Goal: Navigation & Orientation: Find specific page/section

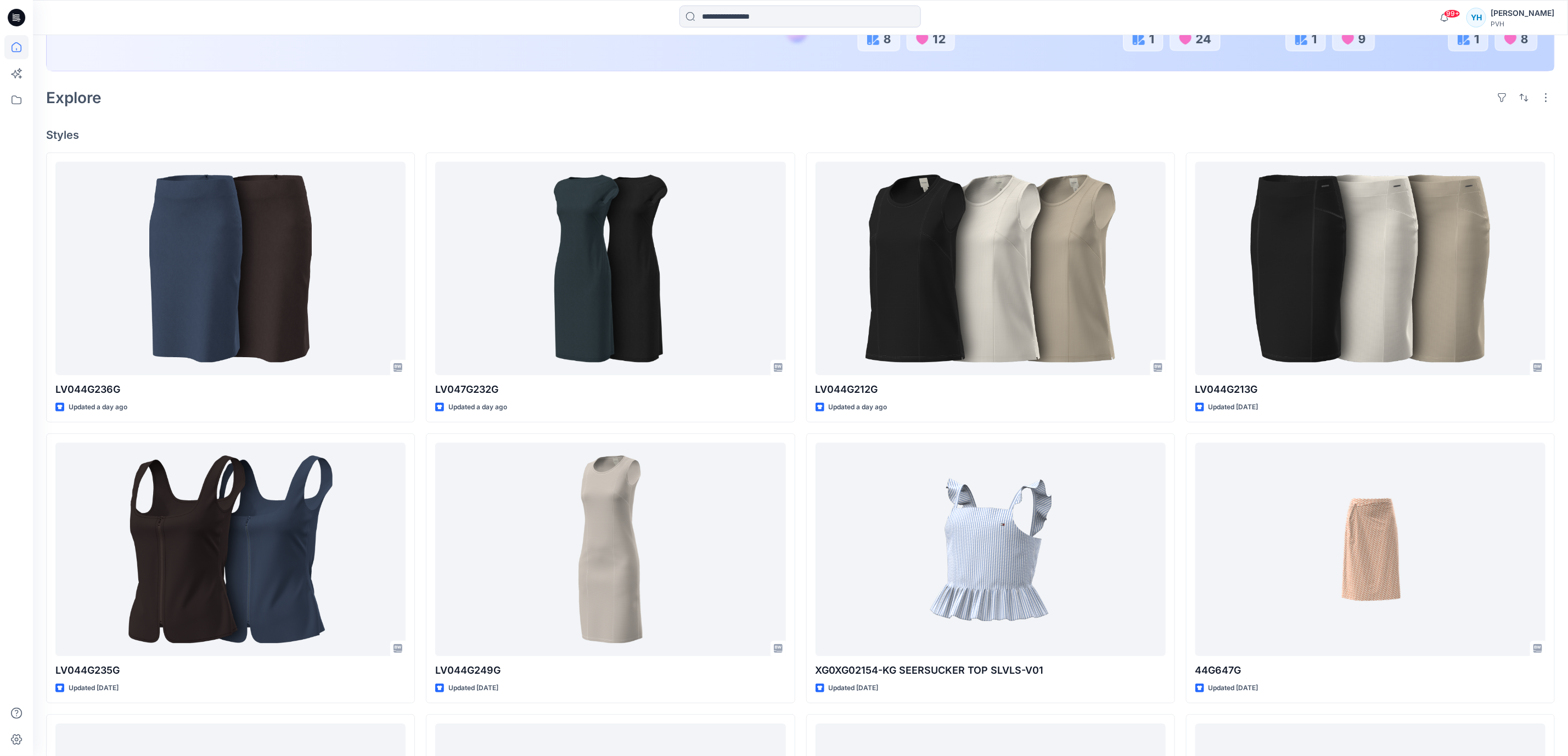
scroll to position [511, 0]
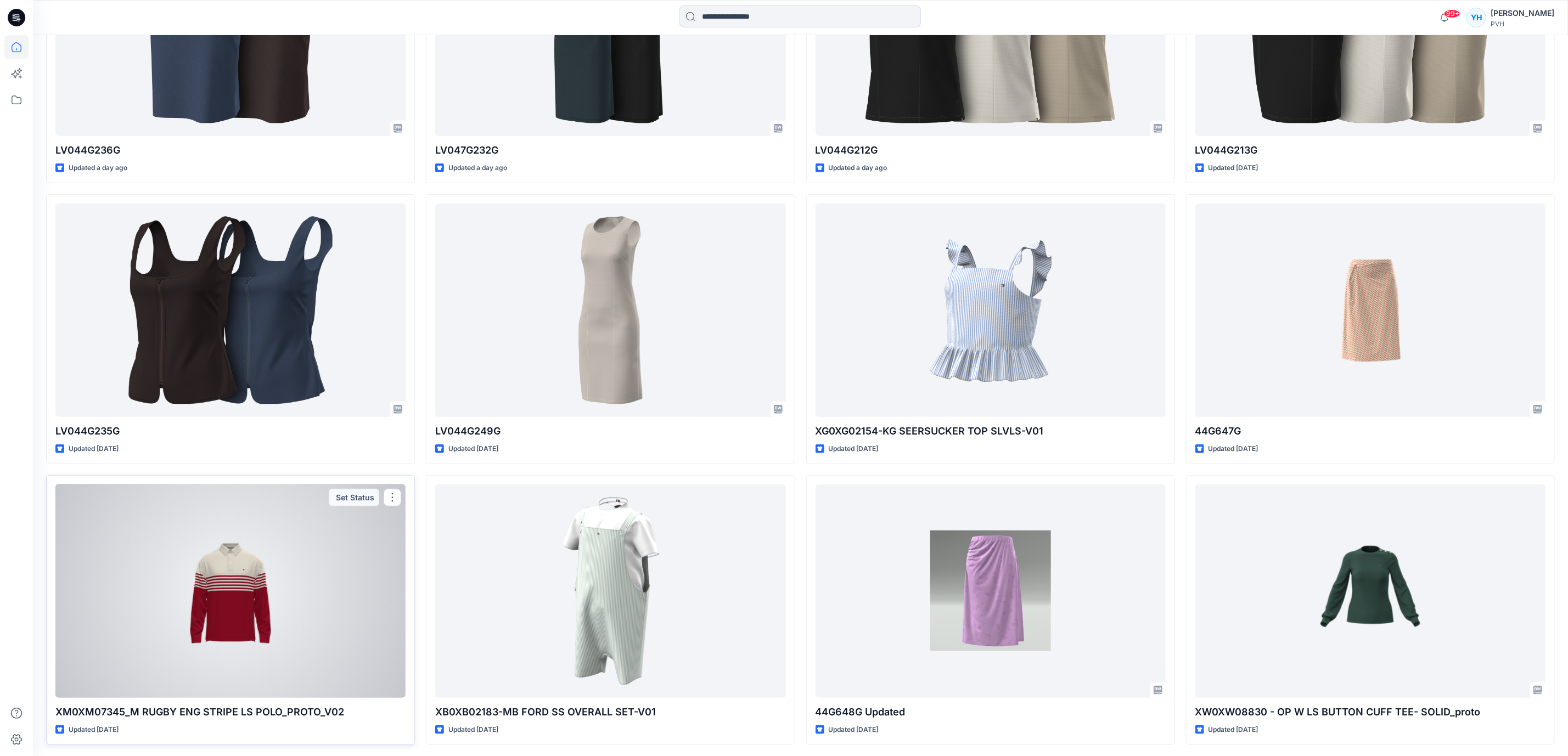
click at [278, 559] on div at bounding box center [230, 591] width 350 height 214
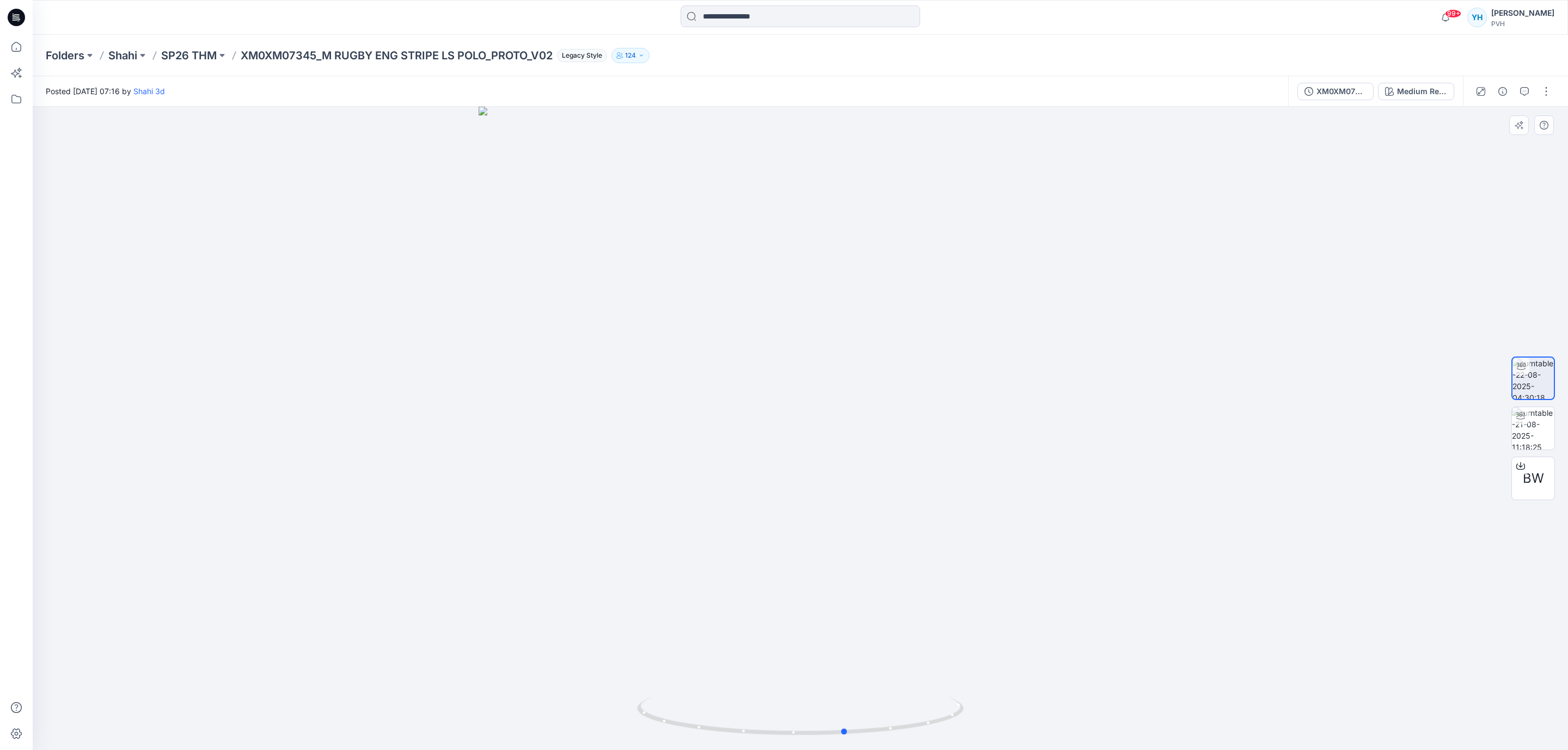
drag, startPoint x: 1137, startPoint y: 536, endPoint x: 856, endPoint y: 553, distance: 281.5
click at [856, 553] on div at bounding box center [800, 428] width 1535 height 643
click at [313, 70] on div "Folders Shahi SP26 THM XM0XM07345_M RUGBY ENG STRIPE LS POLO_PROTO_V02 Legacy S…" at bounding box center [800, 55] width 1535 height 41
drag, startPoint x: 1169, startPoint y: 405, endPoint x: 1142, endPoint y: 406, distance: 27.0
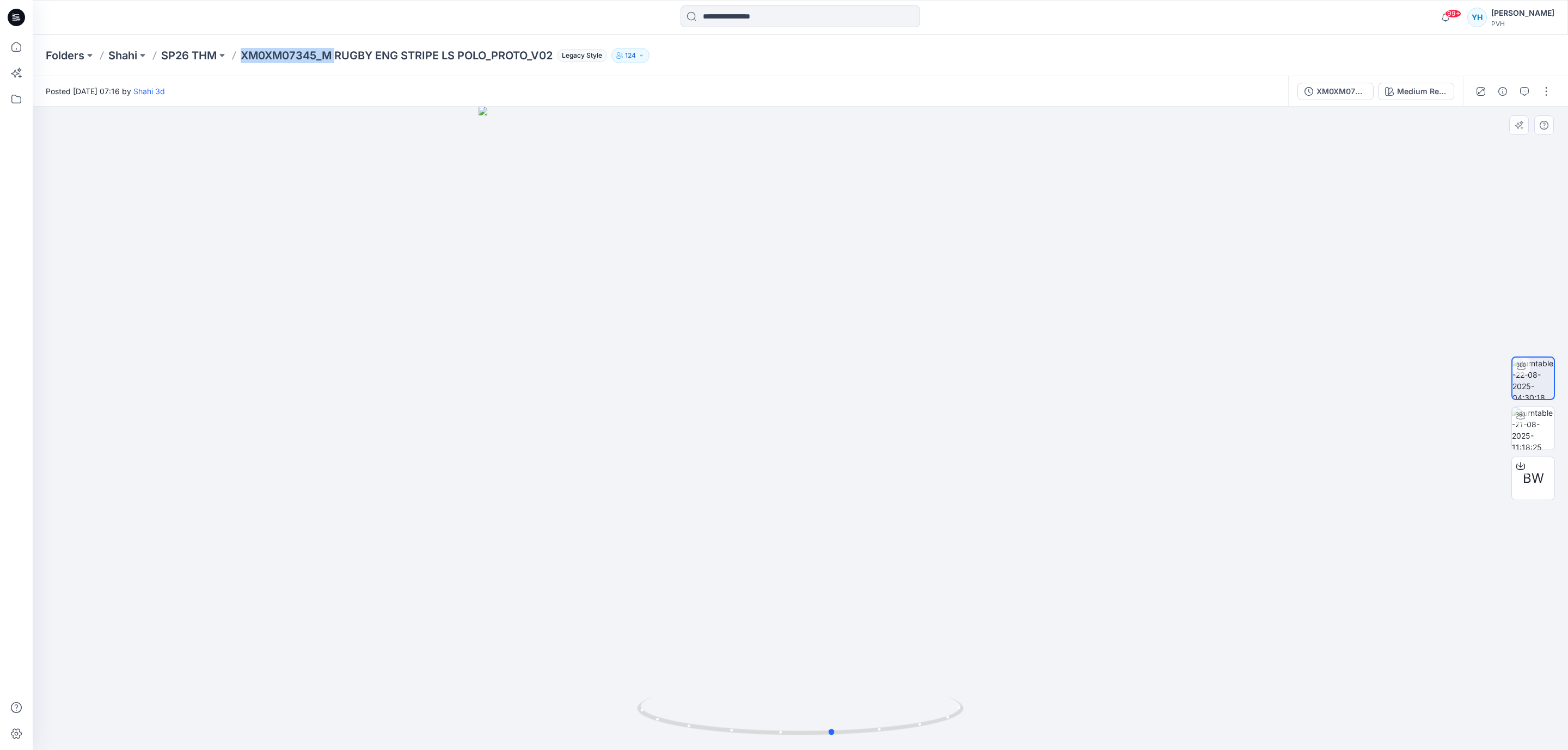
click at [1142, 406] on div at bounding box center [800, 428] width 1535 height 643
drag, startPoint x: 971, startPoint y: 422, endPoint x: 851, endPoint y: 433, distance: 120.5
click at [851, 433] on div at bounding box center [800, 428] width 1535 height 643
click at [197, 56] on p "SP26 THM" at bounding box center [189, 56] width 56 height 15
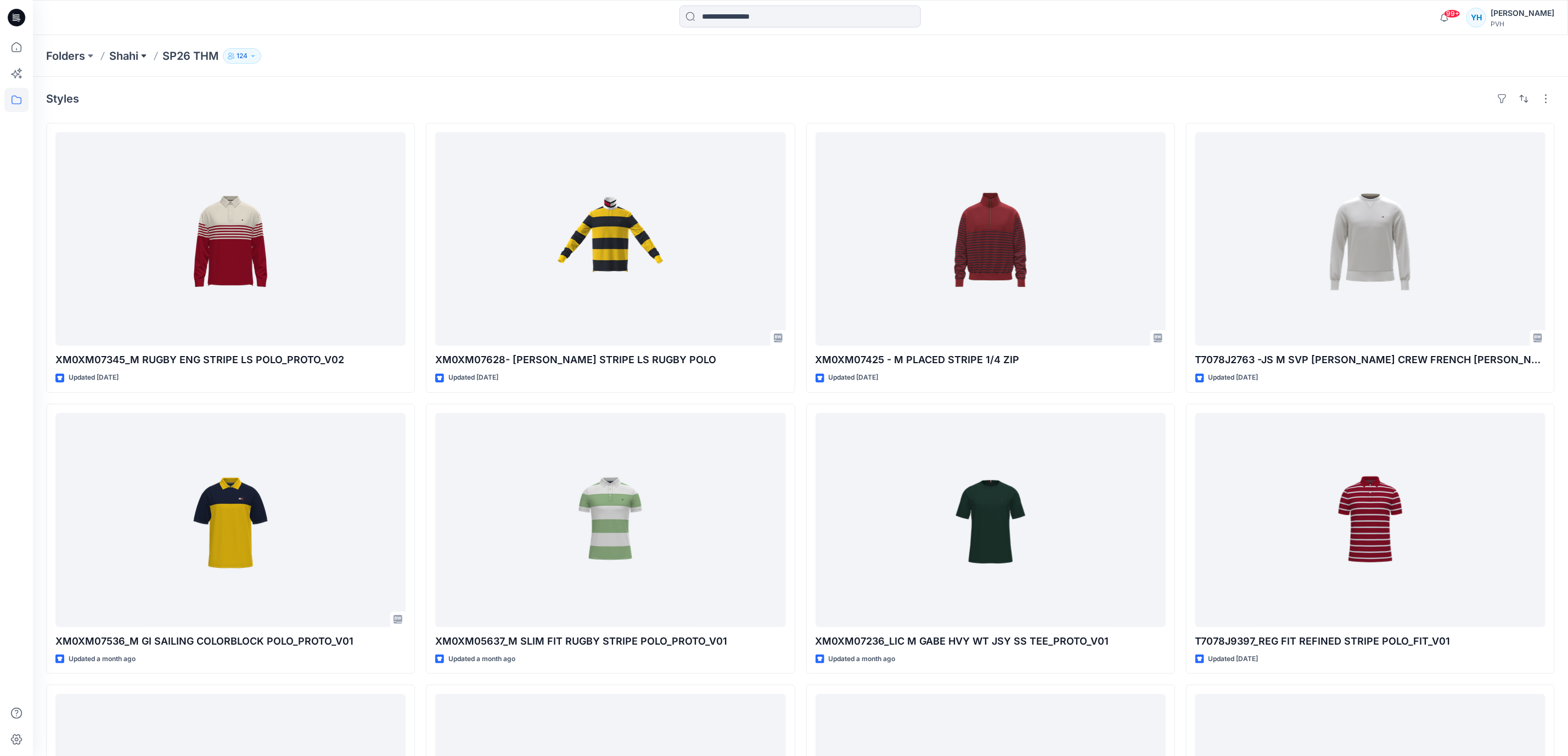
click at [144, 56] on button at bounding box center [144, 56] width 11 height 16
click at [62, 58] on p "Folders" at bounding box center [66, 56] width 39 height 16
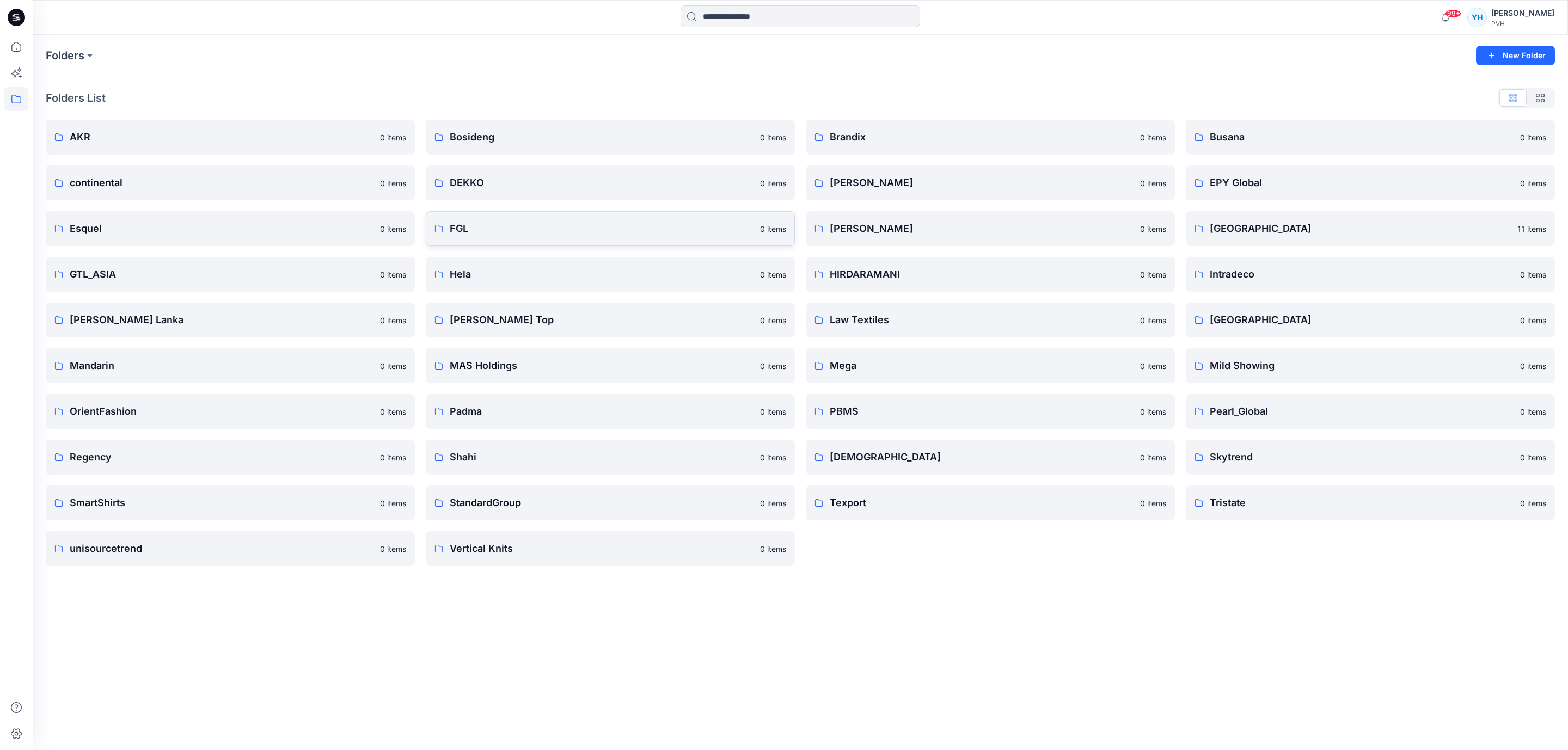
click at [520, 228] on p "FGL" at bounding box center [601, 229] width 304 height 15
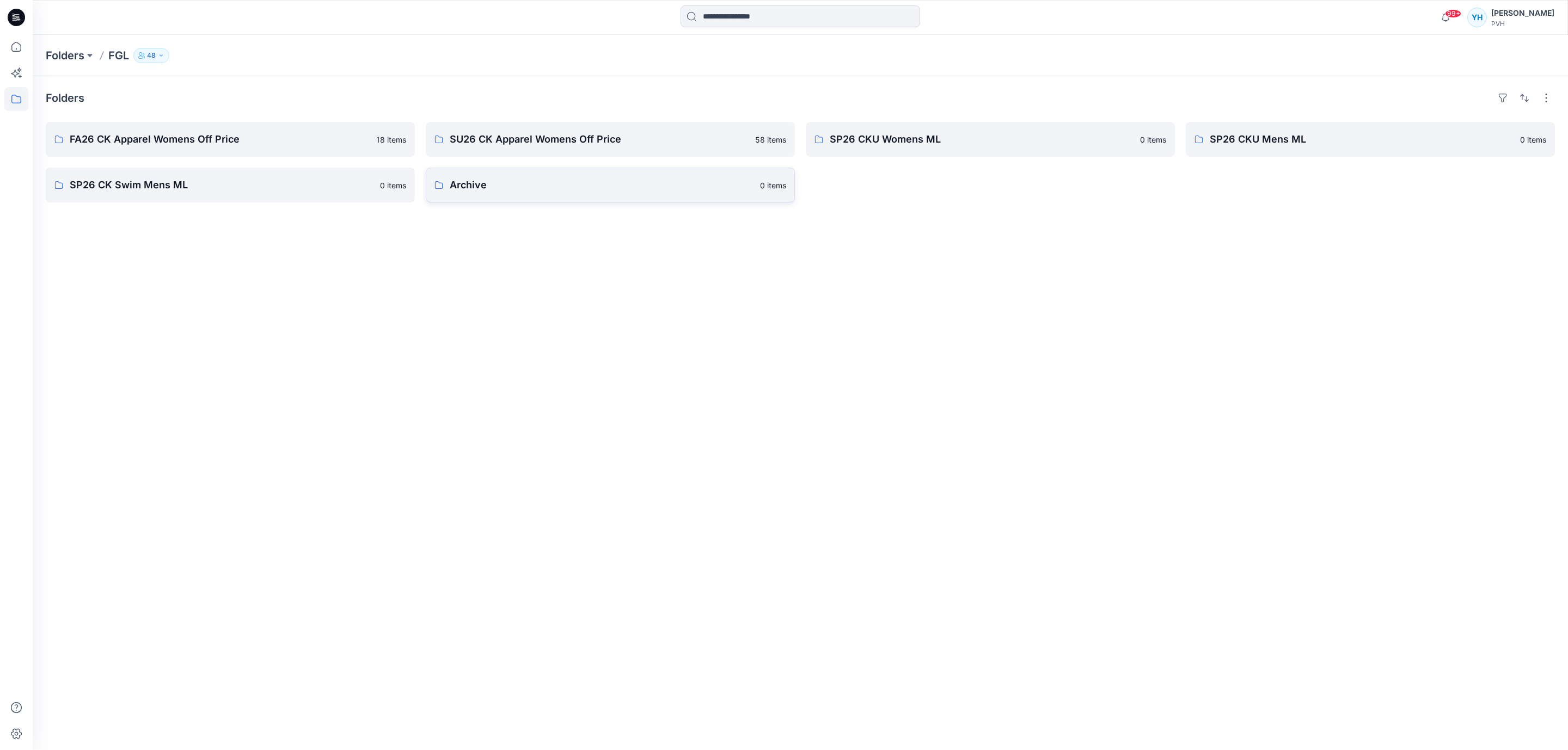
click at [735, 188] on p "Archive" at bounding box center [601, 185] width 304 height 15
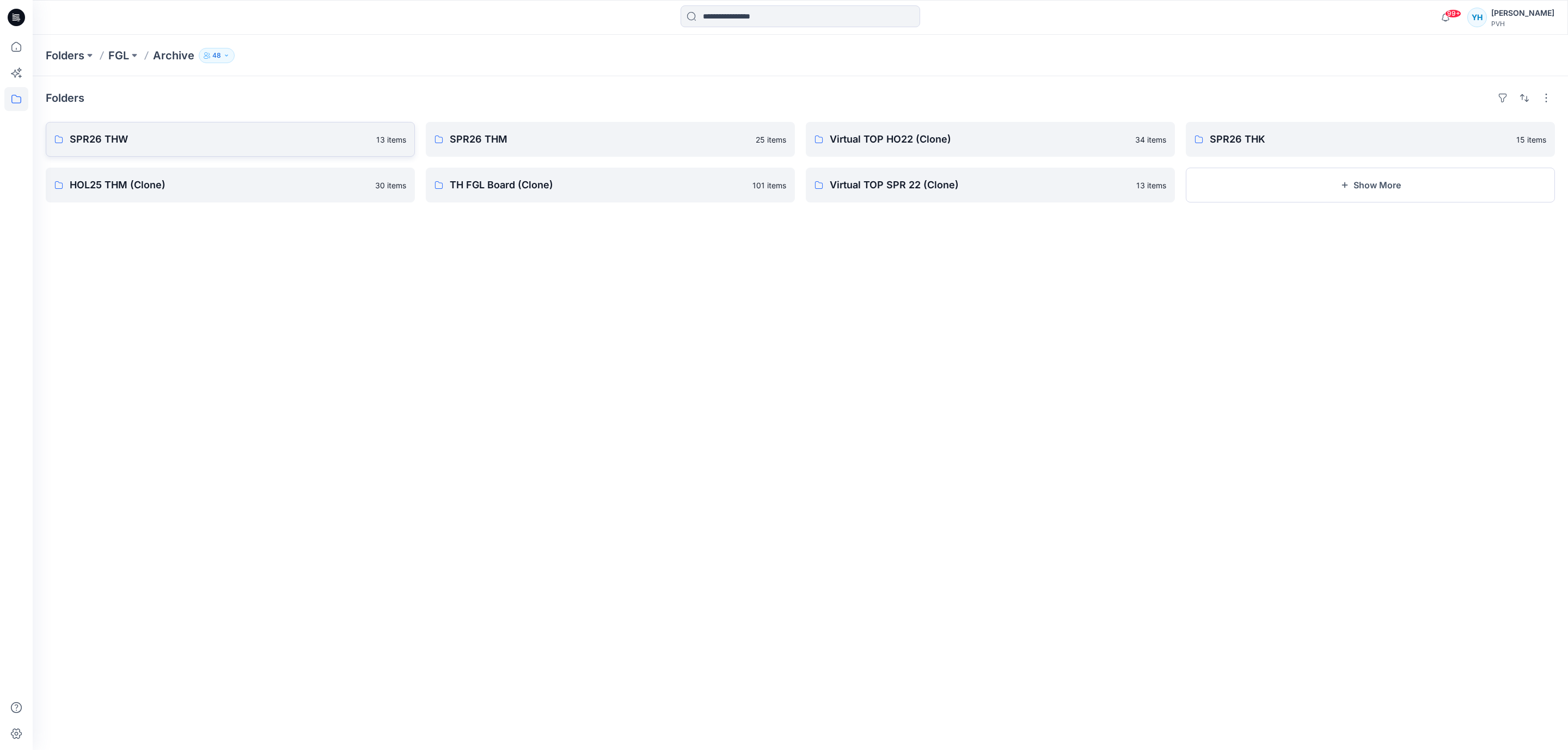
click at [303, 139] on p "SPR26 THW" at bounding box center [220, 139] width 300 height 15
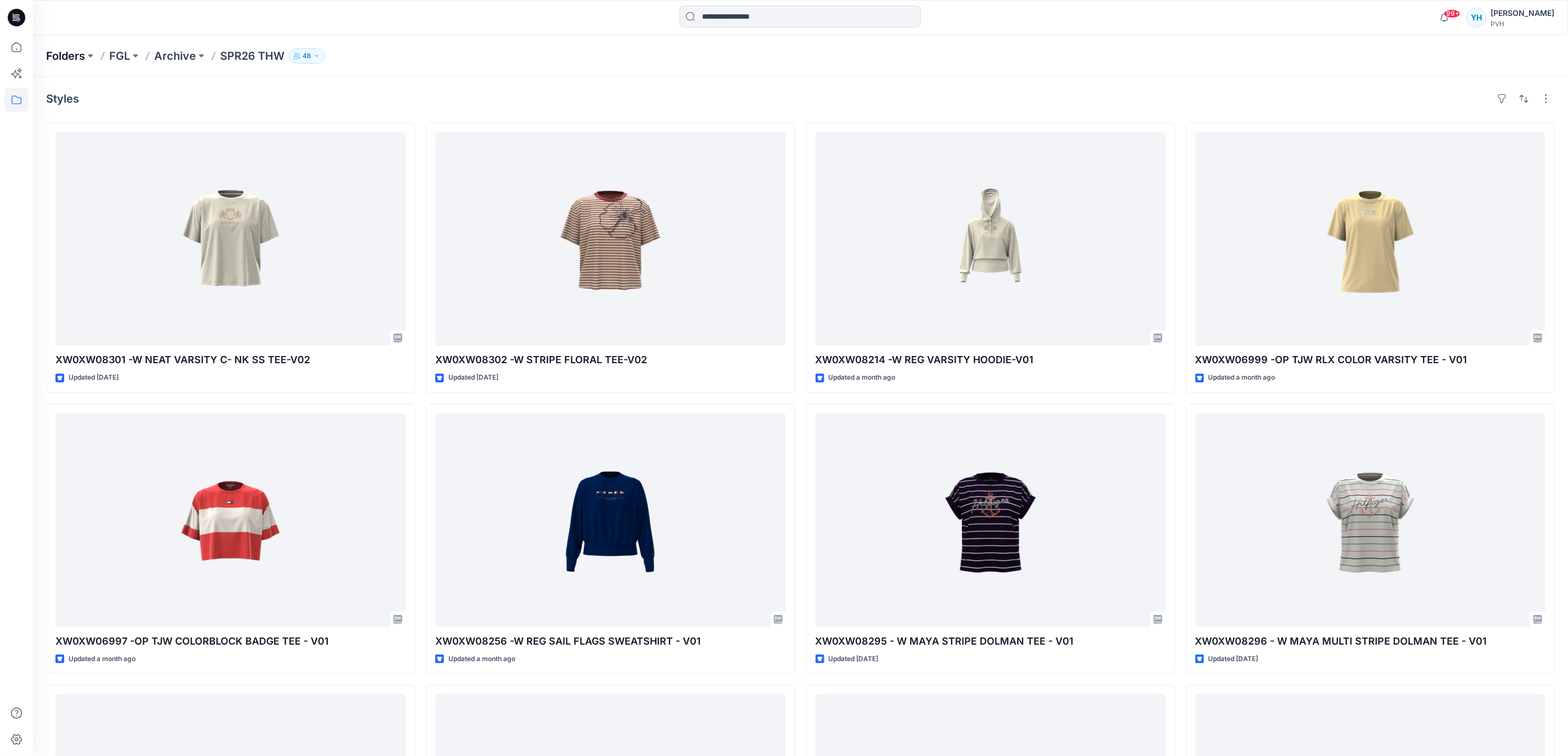
click at [76, 56] on p "Folders" at bounding box center [66, 56] width 39 height 16
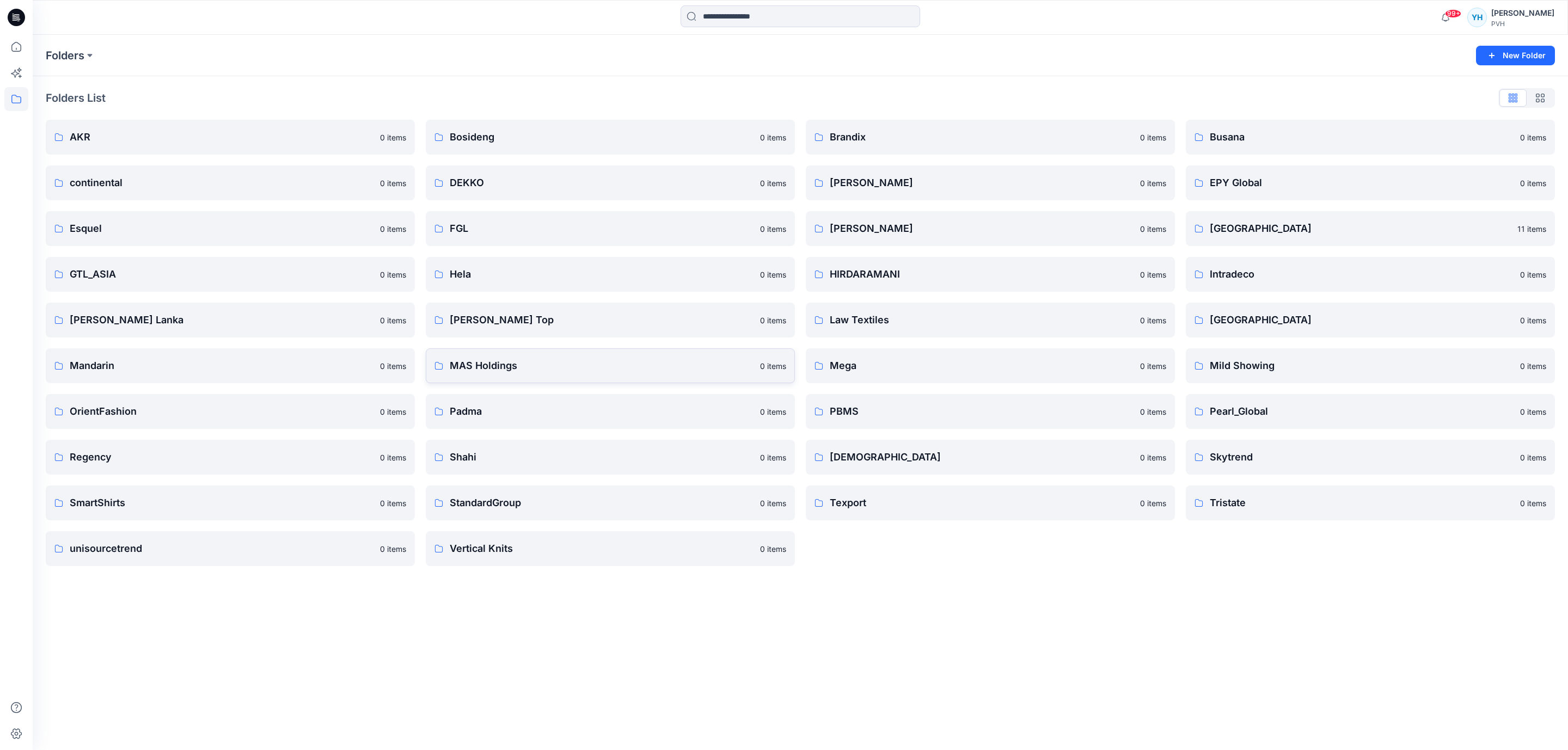
click at [497, 370] on p "MAS Holdings" at bounding box center [601, 366] width 304 height 15
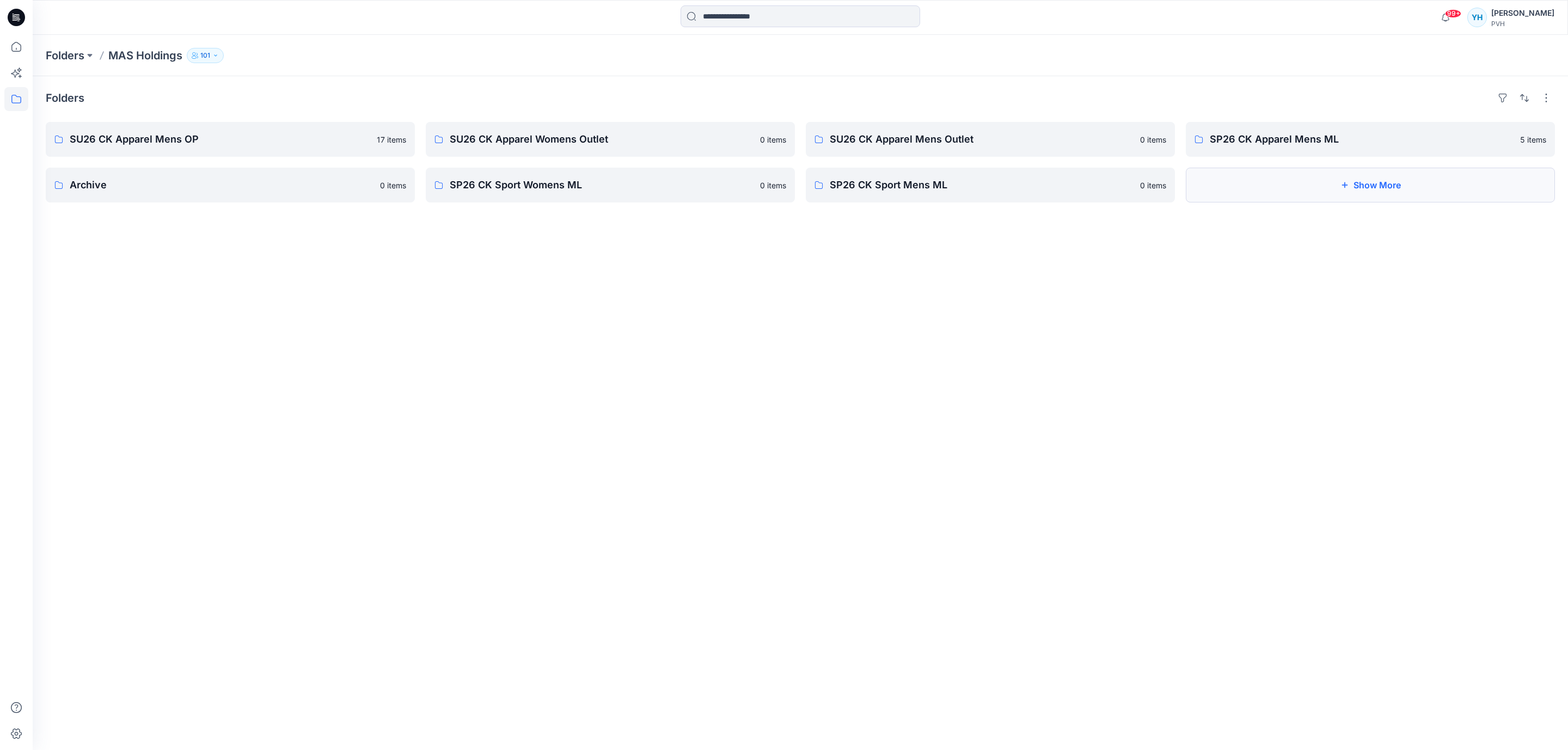
click at [1374, 187] on button "Show More" at bounding box center [1370, 185] width 369 height 35
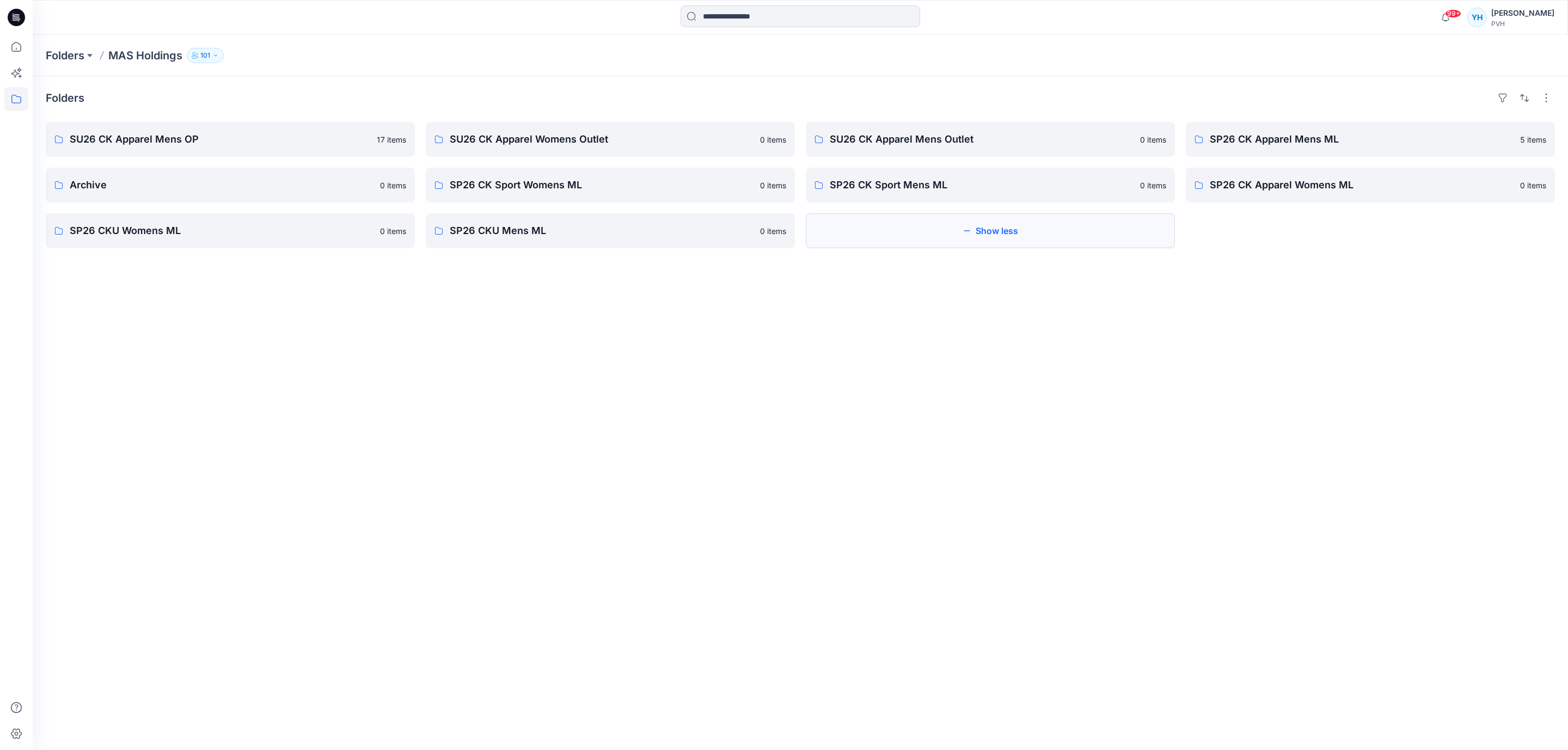
click at [985, 221] on button "Show less" at bounding box center [990, 231] width 369 height 35
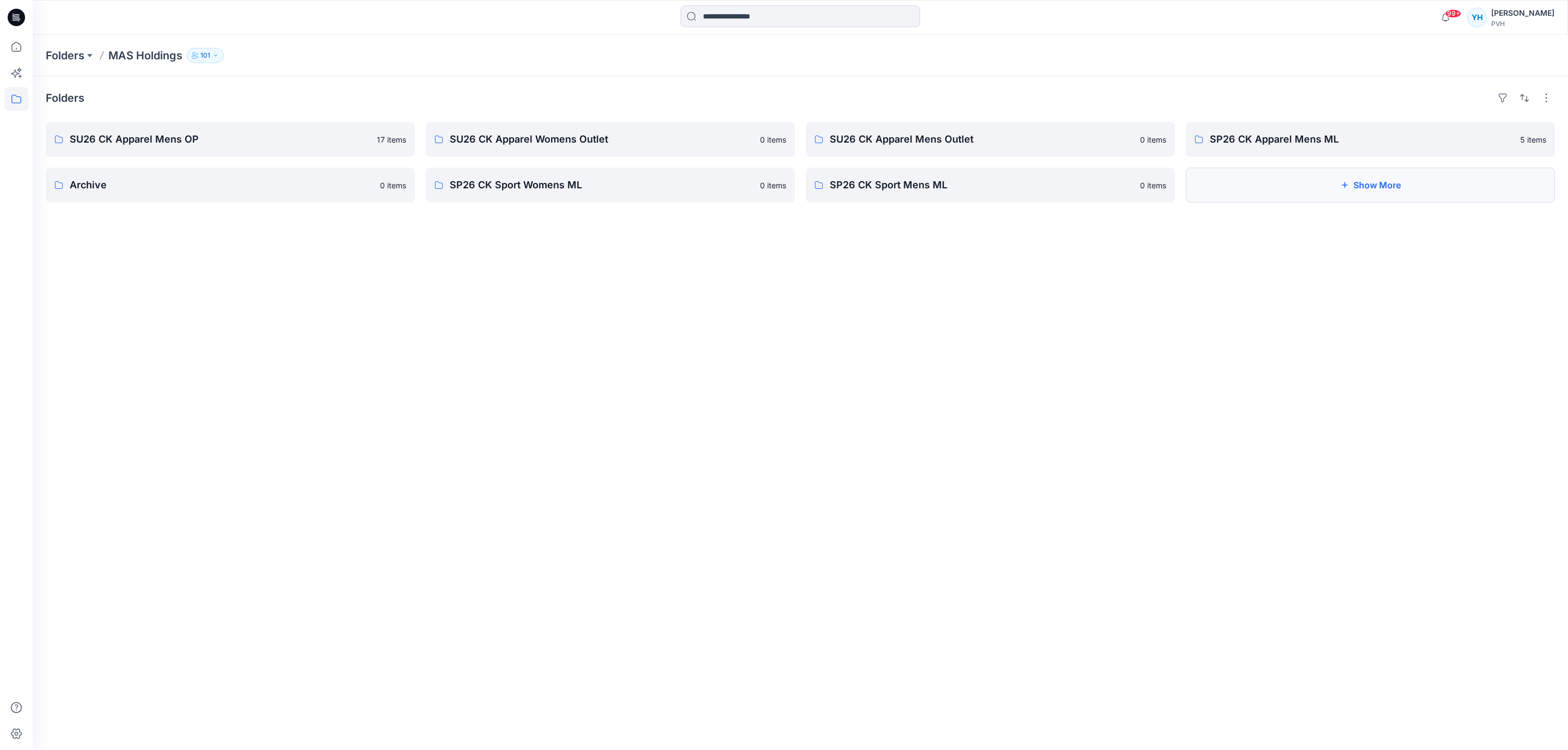
click at [1341, 173] on button "Show More" at bounding box center [1370, 185] width 369 height 35
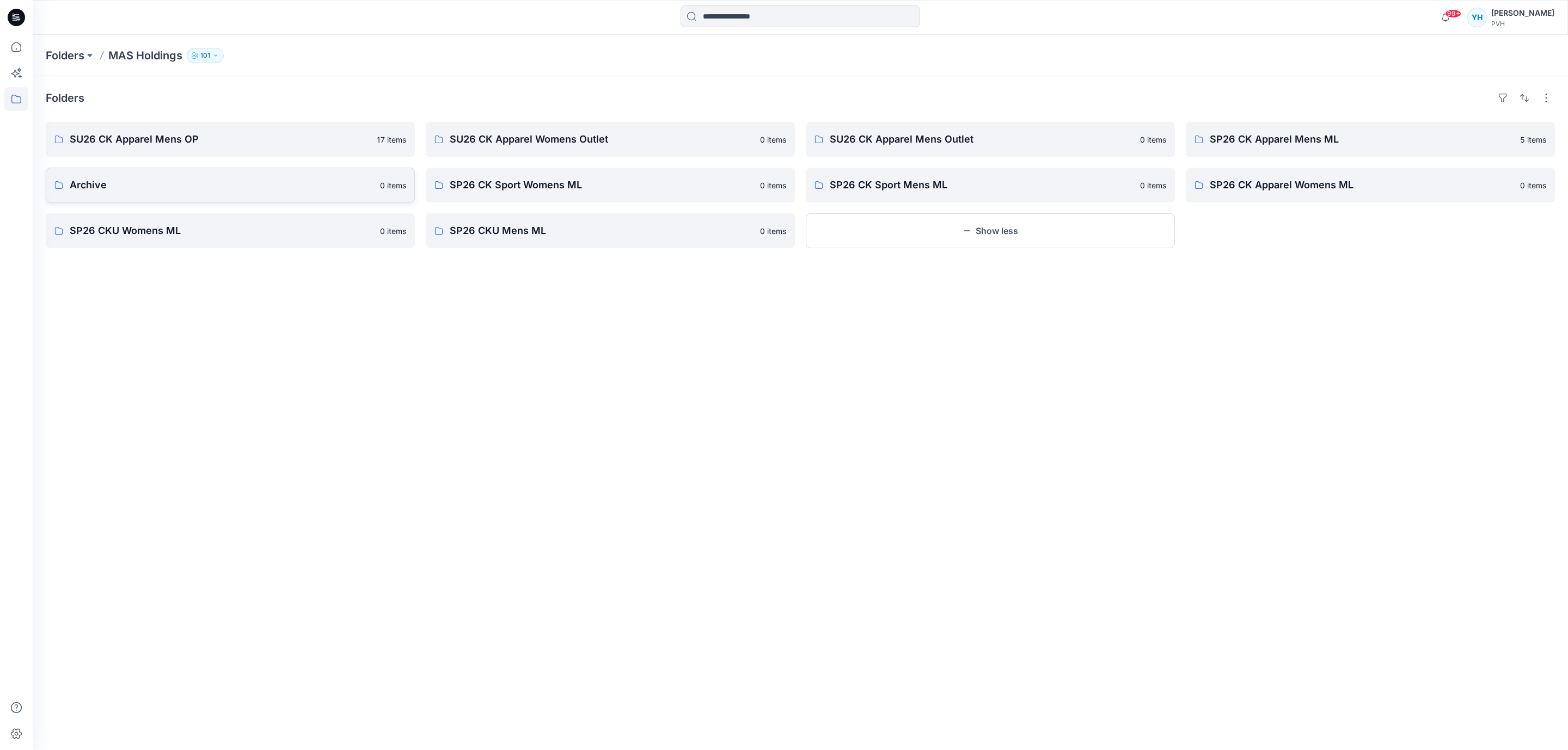
click at [142, 188] on p "Archive" at bounding box center [221, 185] width 304 height 15
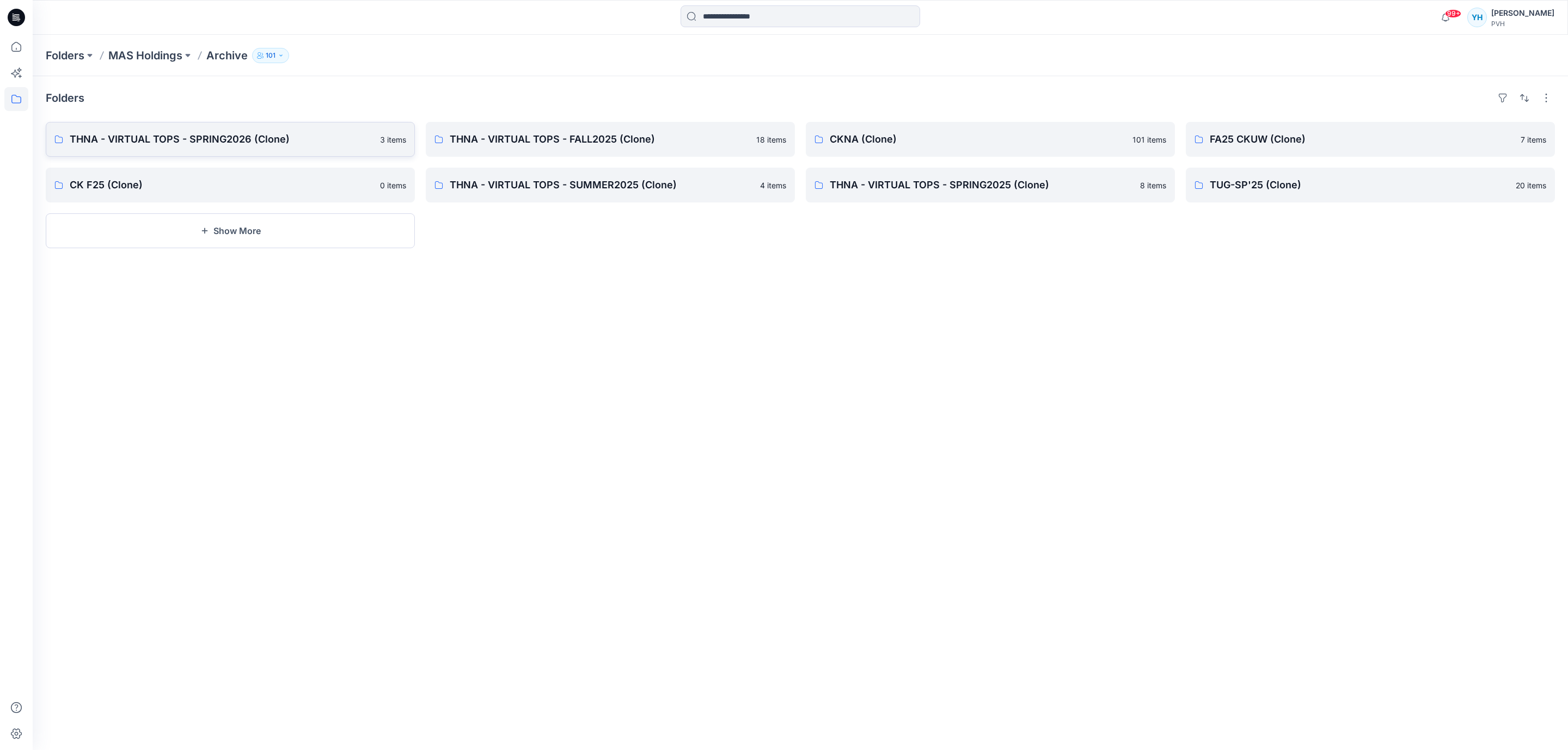
click at [381, 146] on p "3 items" at bounding box center [393, 139] width 26 height 12
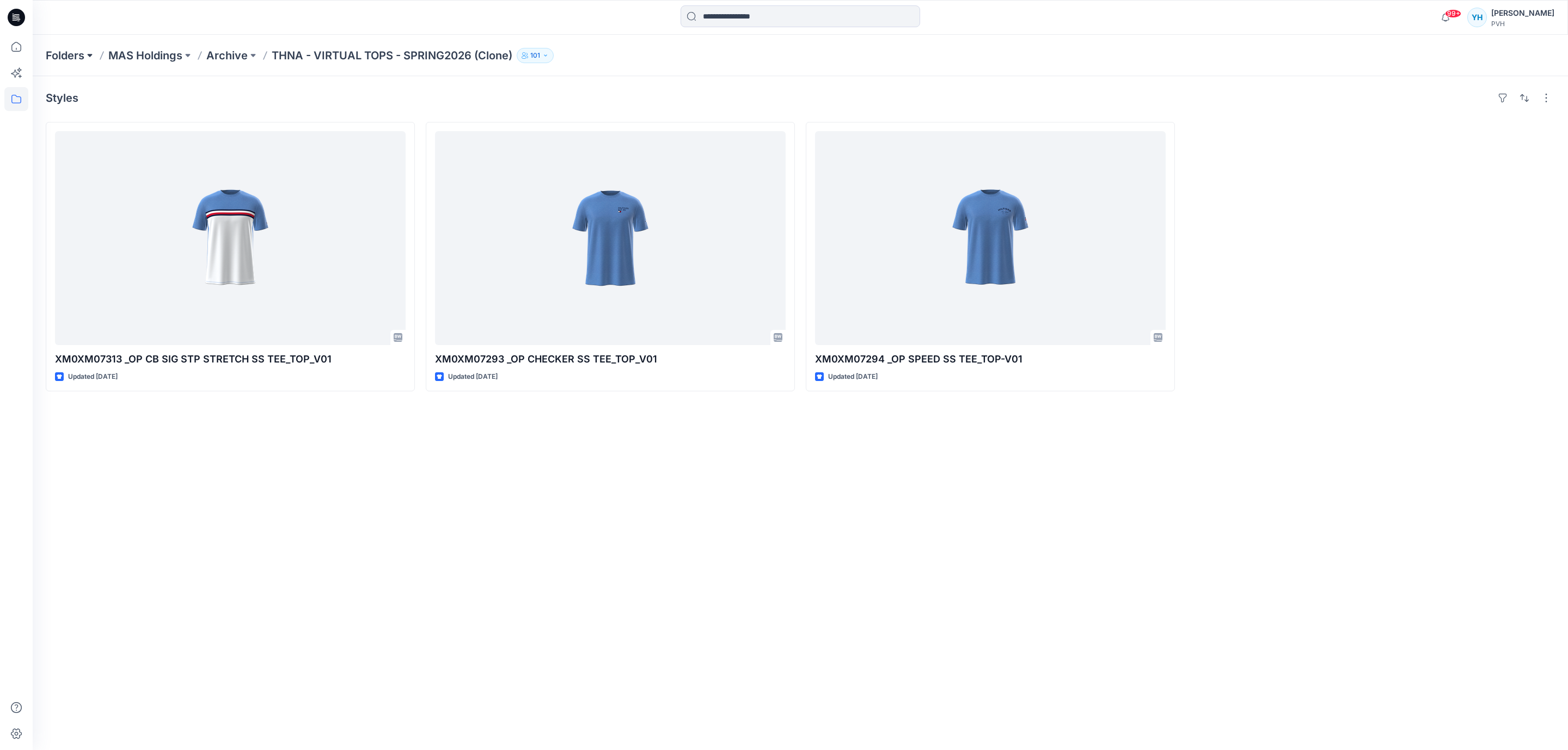
click at [88, 56] on button at bounding box center [90, 56] width 11 height 15
click at [88, 157] on link "Shahi" at bounding box center [125, 163] width 155 height 22
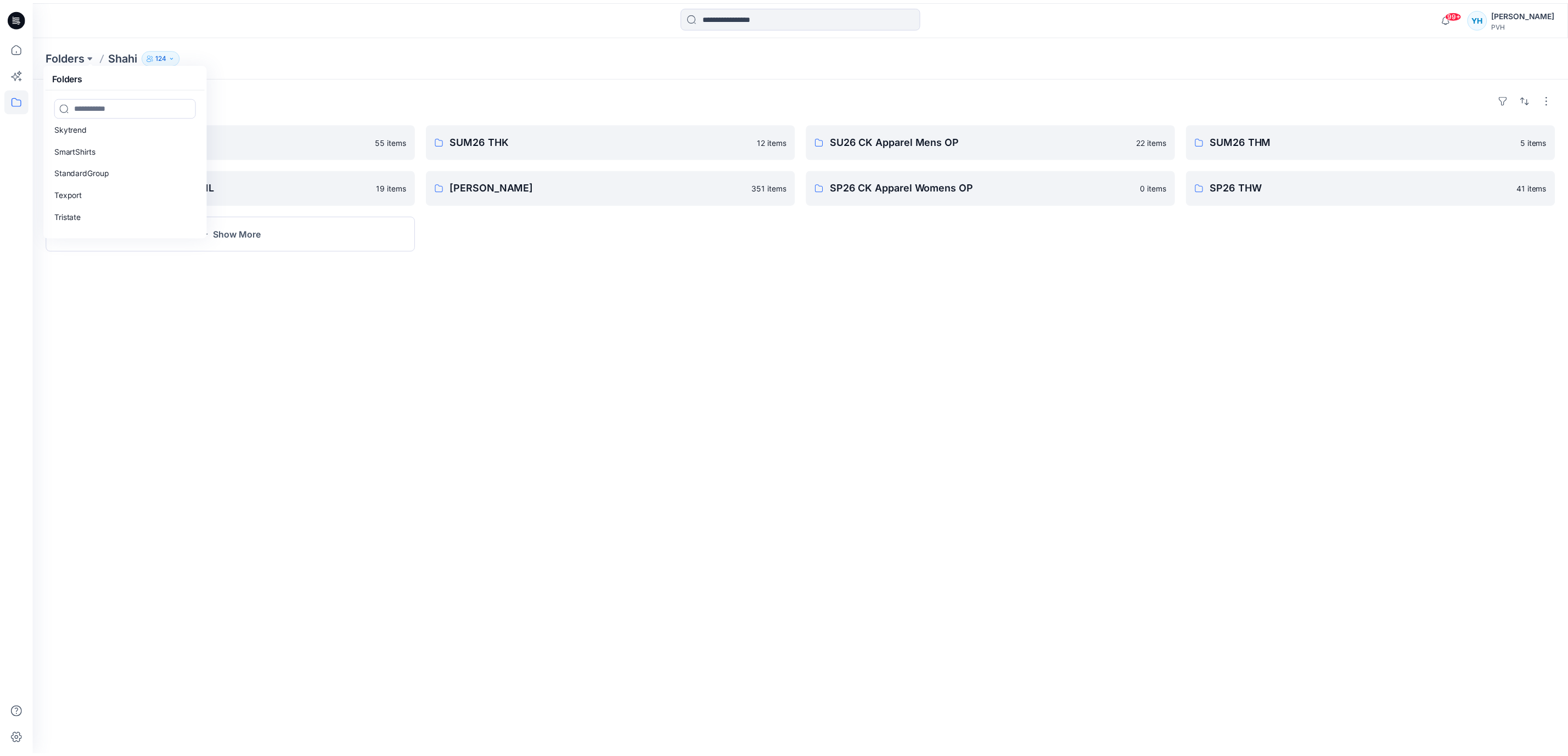
scroll to position [725, 0]
click at [106, 147] on link "Texport" at bounding box center [126, 156] width 156 height 22
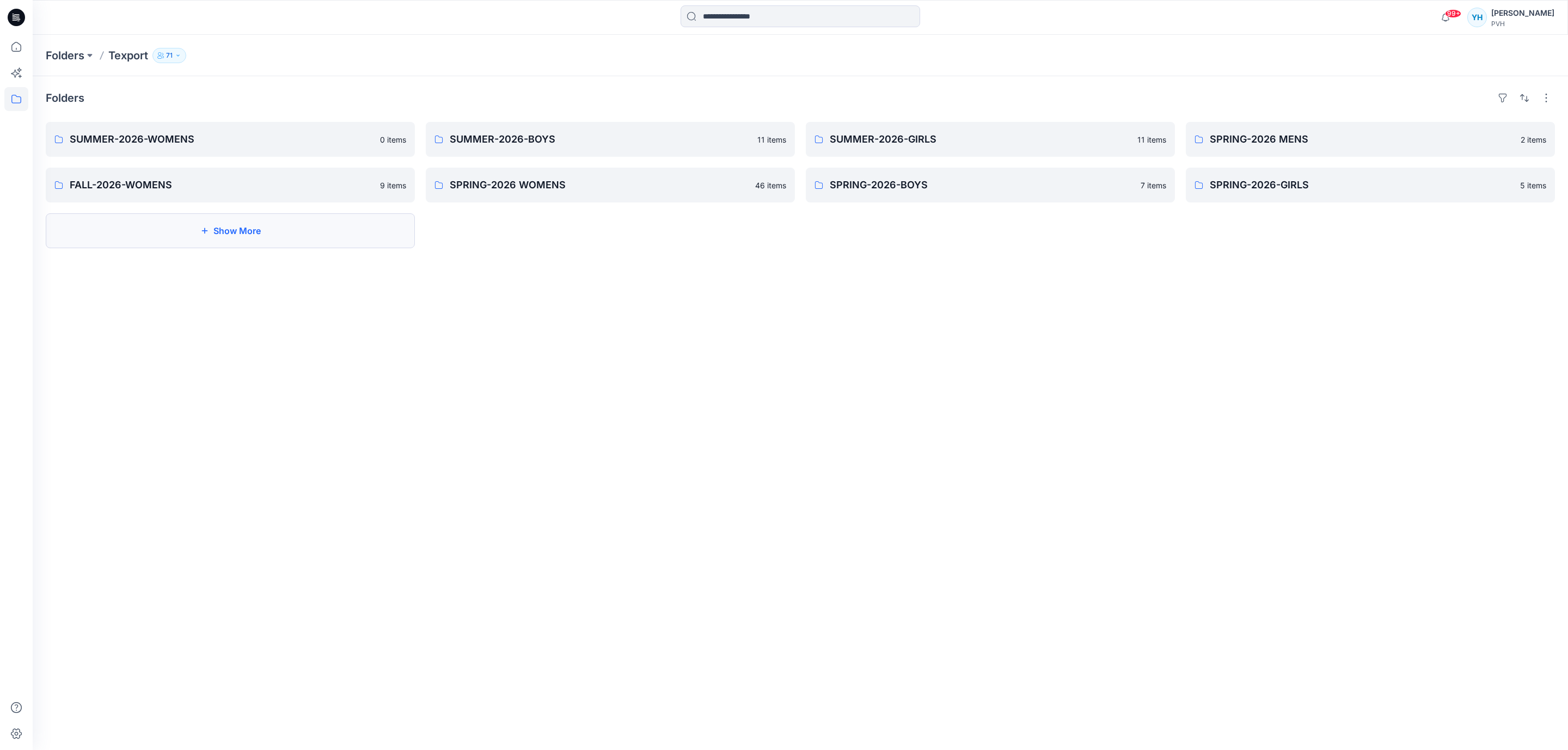
click at [327, 232] on button "Show More" at bounding box center [230, 231] width 369 height 35
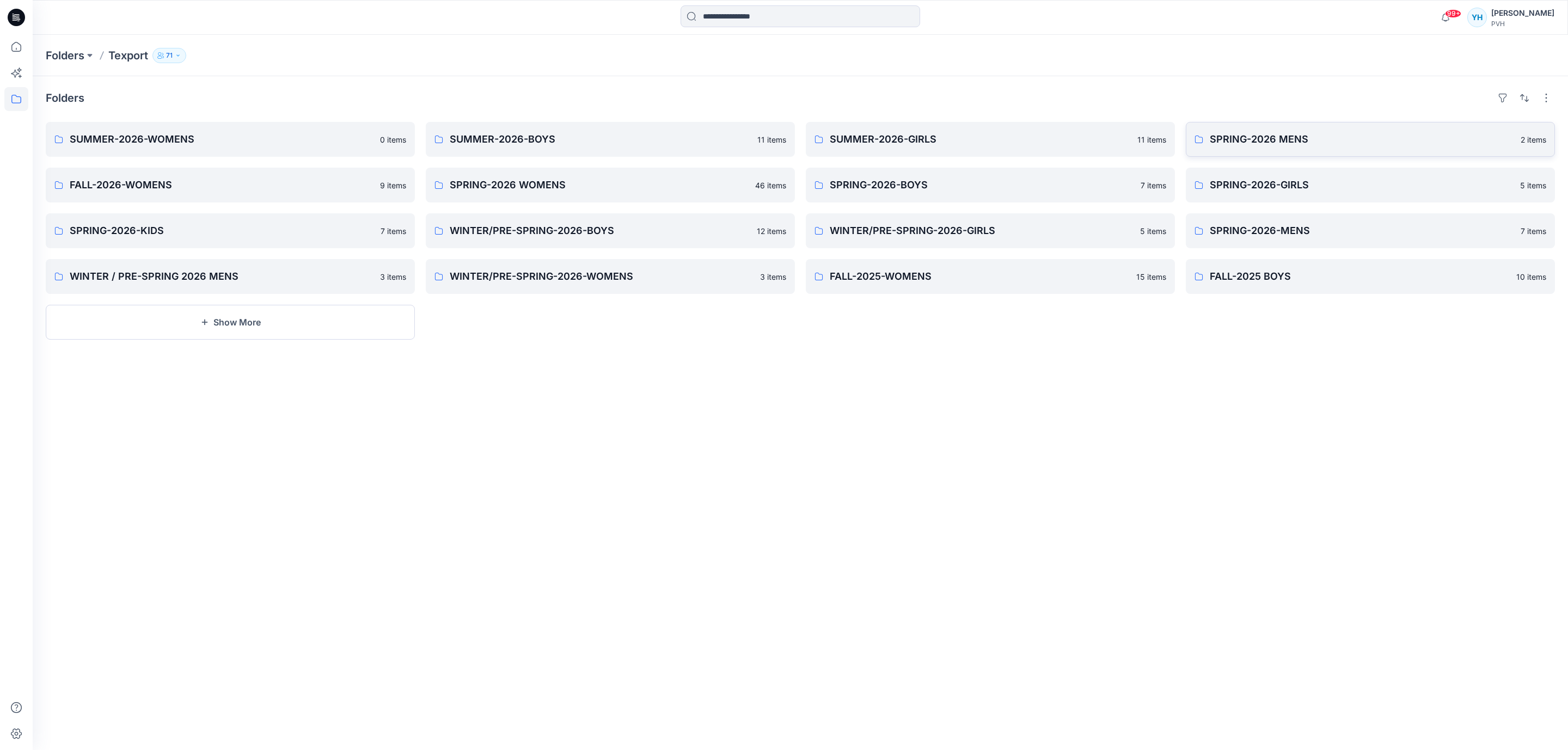
click at [1379, 137] on p "SPRING-2026 MENS" at bounding box center [1361, 139] width 304 height 15
click at [240, 192] on p "FALL-2026-WOMENS" at bounding box center [221, 185] width 304 height 15
click at [666, 188] on p "SPRING-2026 WOMENS" at bounding box center [599, 185] width 299 height 15
